Goal: Information Seeking & Learning: Learn about a topic

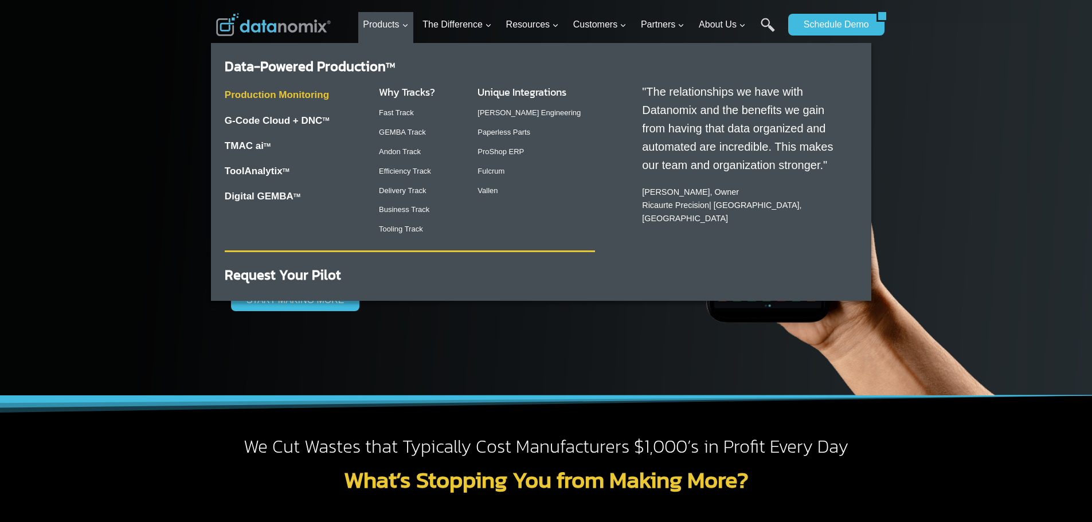
click at [259, 91] on link "Production Monitoring" at bounding box center [277, 94] width 104 height 11
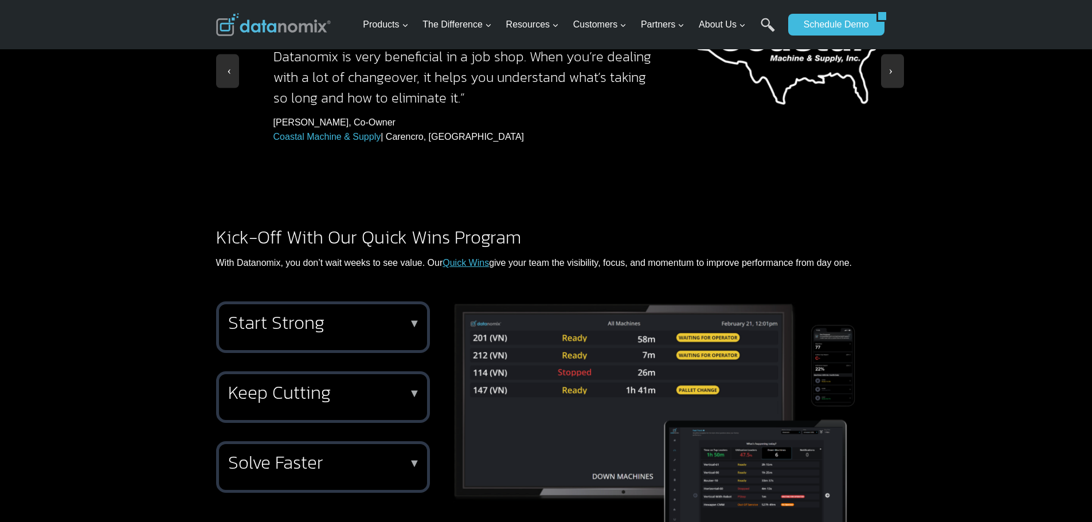
scroll to position [1491, 0]
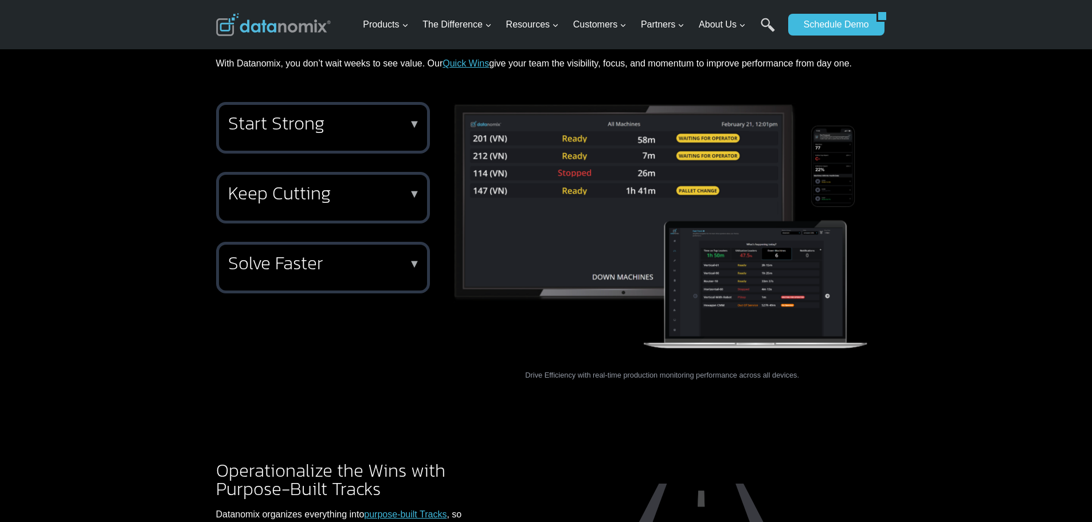
click at [280, 114] on h2 "Start Strong" at bounding box center [320, 123] width 185 height 18
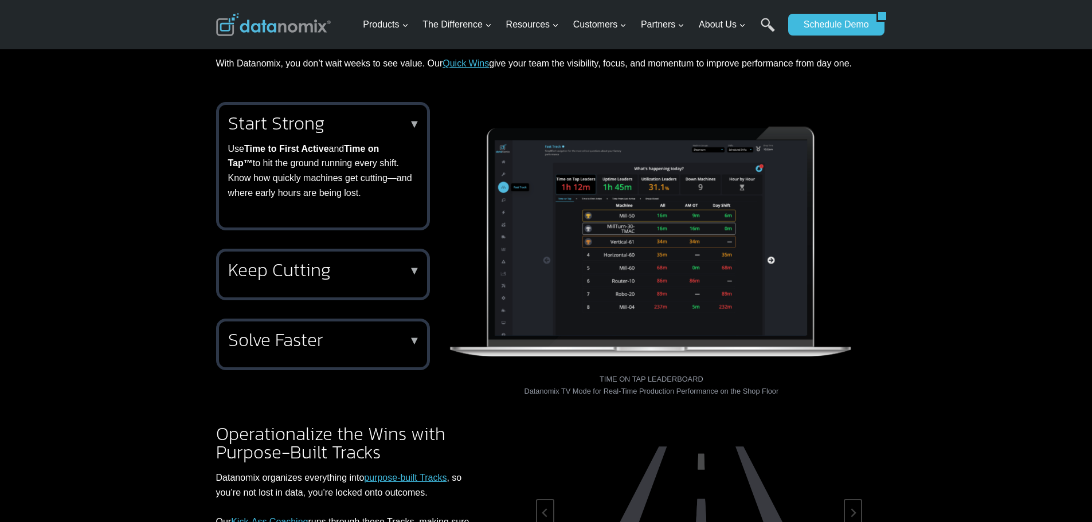
click at [272, 114] on h2 "Start Strong" at bounding box center [320, 123] width 185 height 18
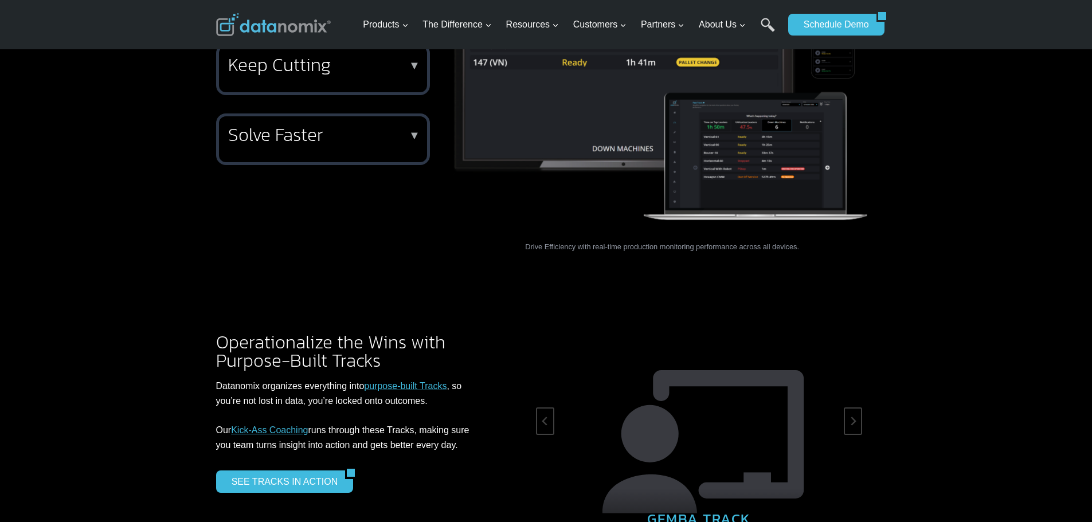
scroll to position [1720, 0]
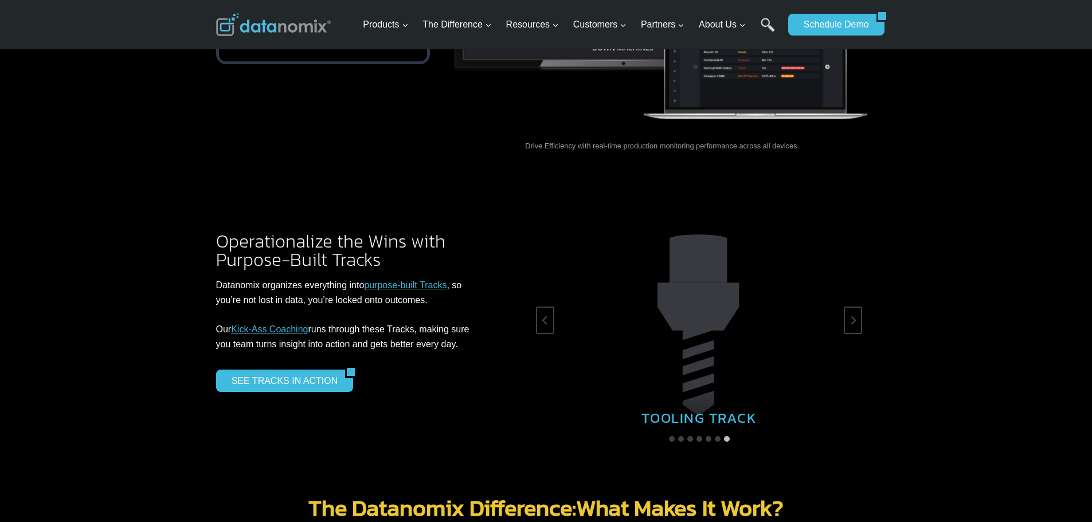
click at [430, 278] on p "Datanomix organizes everything into purpose-built Tracks , so you’re not lost i…" at bounding box center [353, 314] width 274 height 73
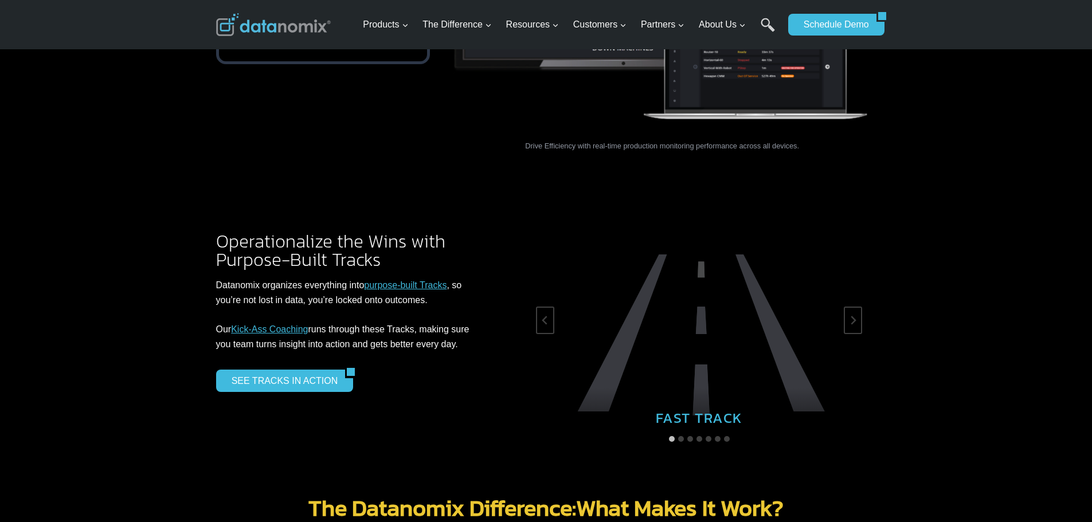
click at [429, 280] on link "purpose-built Tracks" at bounding box center [405, 285] width 83 height 10
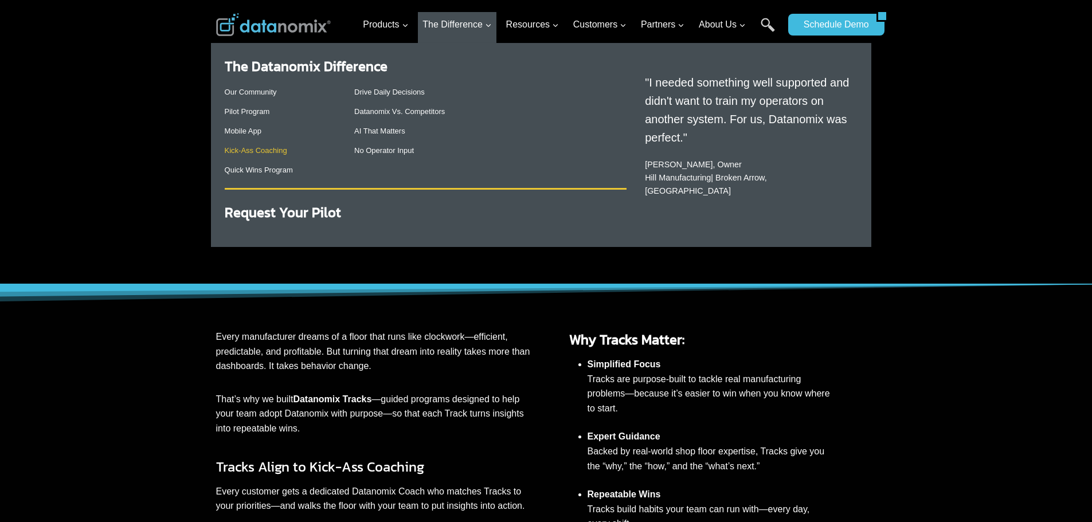
click at [252, 148] on link "Kick-Ass Coaching" at bounding box center [256, 150] width 62 height 9
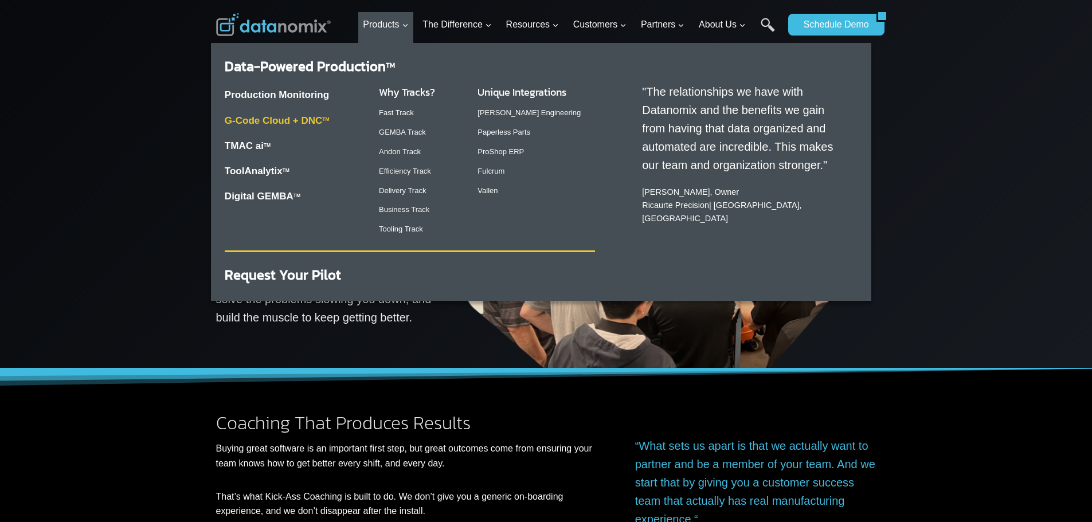
click at [294, 118] on link "G-Code Cloud + DNC TM" at bounding box center [277, 120] width 105 height 11
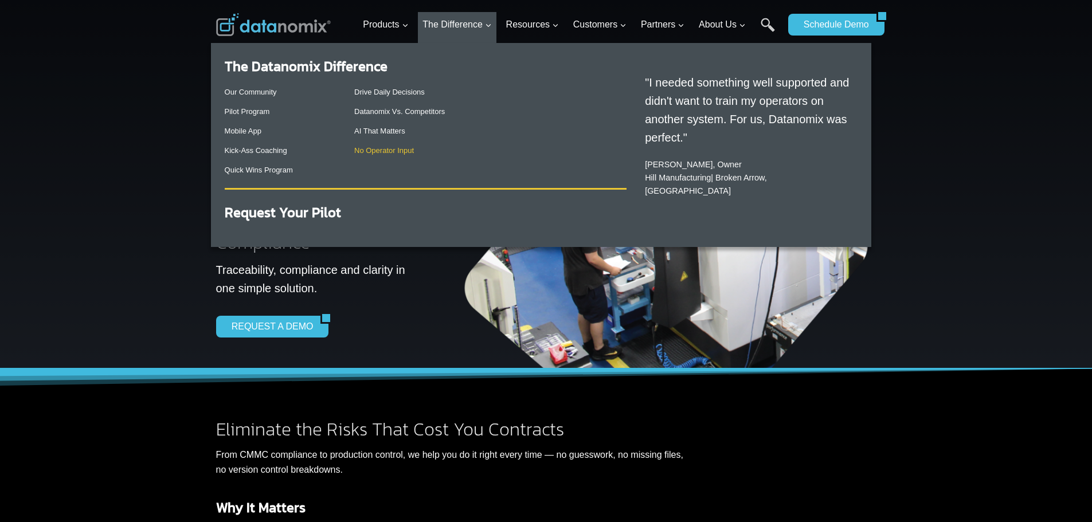
click at [402, 147] on link "No Operator Input" at bounding box center [384, 150] width 60 height 9
drag, startPoint x: 272, startPoint y: 172, endPoint x: 259, endPoint y: 124, distance: 49.4
click at [271, 172] on link "Quick Wins Program" at bounding box center [259, 170] width 68 height 9
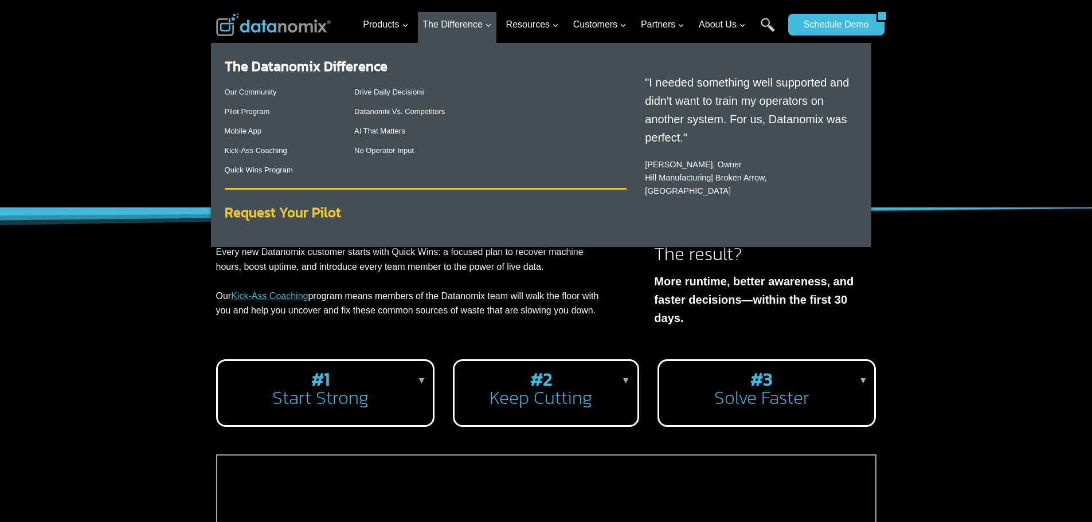
click at [287, 217] on strong "Request Your Pilot" at bounding box center [283, 212] width 116 height 20
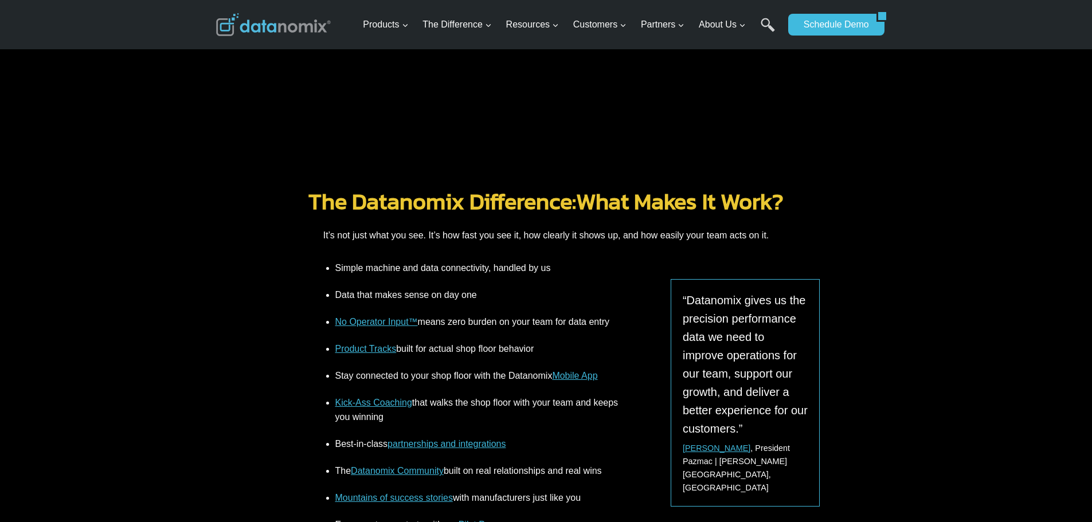
scroll to position [1460, 0]
